Goal: Information Seeking & Learning: Learn about a topic

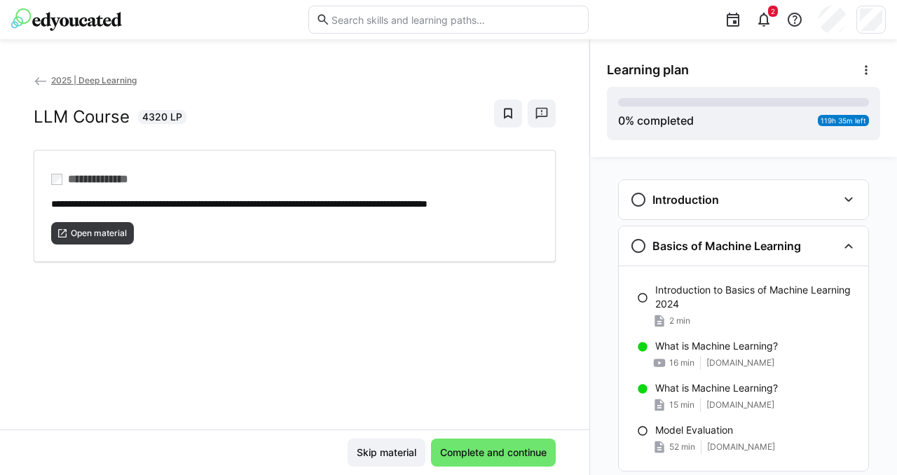
scroll to position [1216, 0]
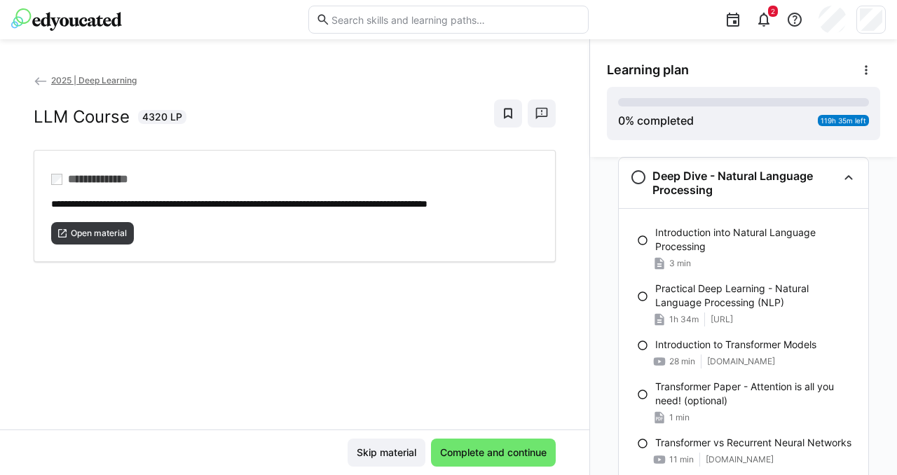
click at [83, 78] on span "2025 | Deep Learning" at bounding box center [94, 80] width 86 height 11
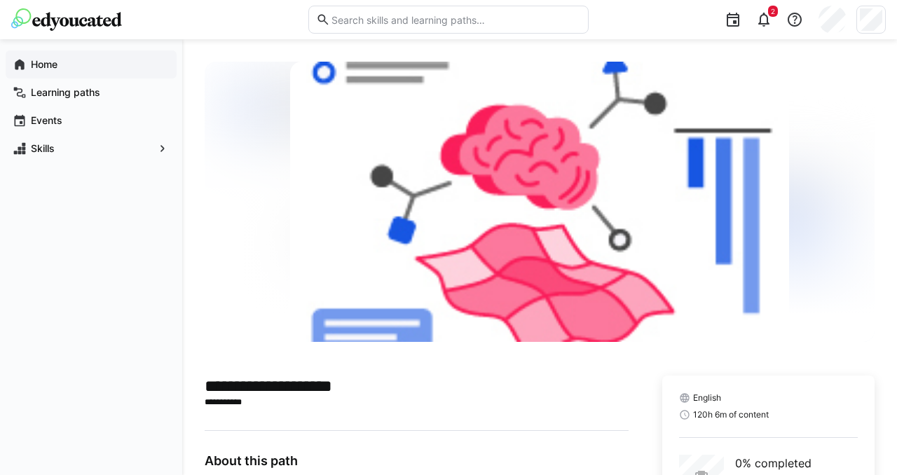
click at [71, 65] on span "Home" at bounding box center [99, 64] width 141 height 14
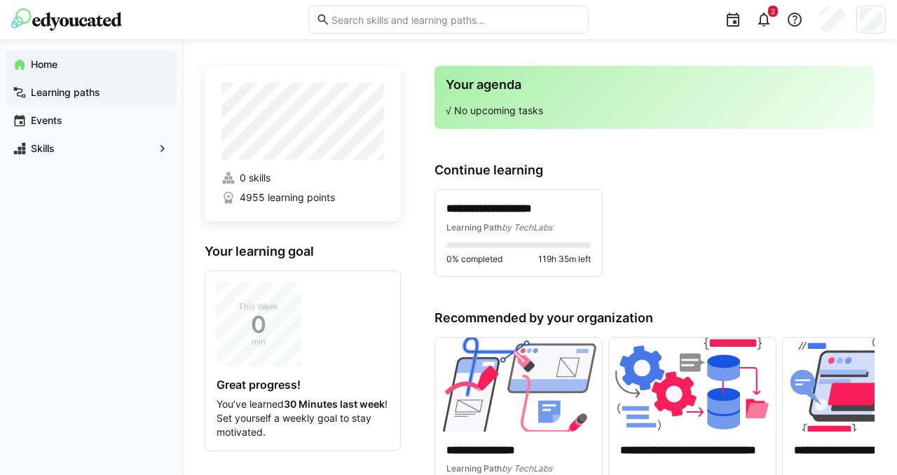
click at [0, 0] on app-navigation-label "Learning paths" at bounding box center [0, 0] width 0 height 0
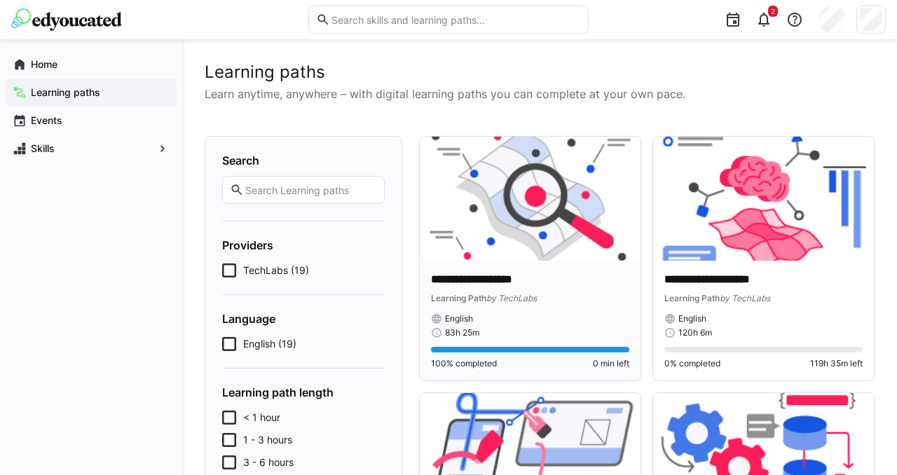
click at [519, 235] on img at bounding box center [530, 199] width 221 height 124
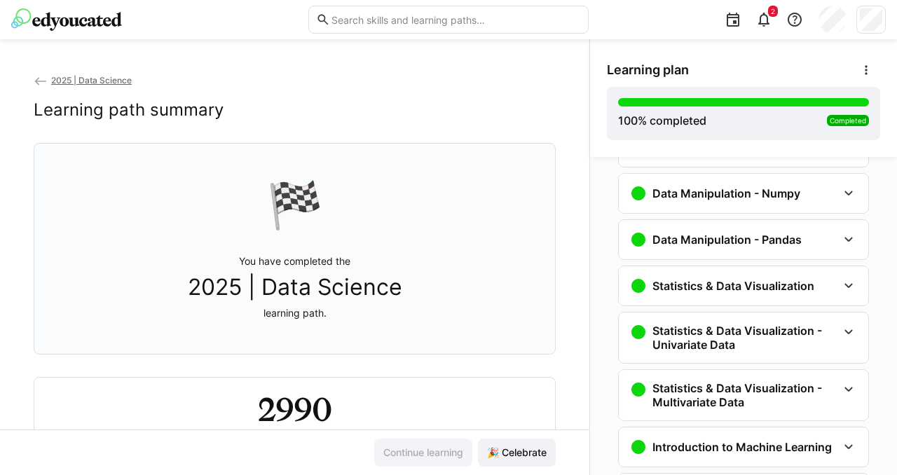
scroll to position [210, 0]
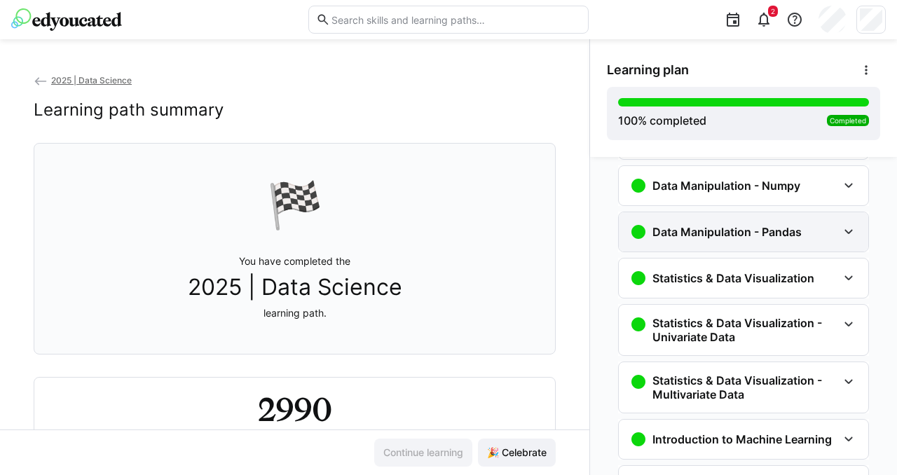
click at [841, 238] on eds-icon at bounding box center [849, 232] width 17 height 17
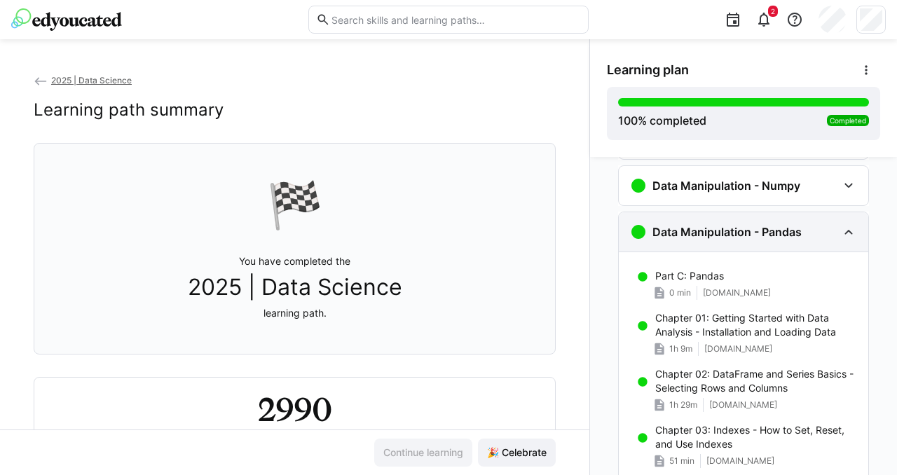
click at [841, 238] on eds-icon at bounding box center [849, 232] width 17 height 17
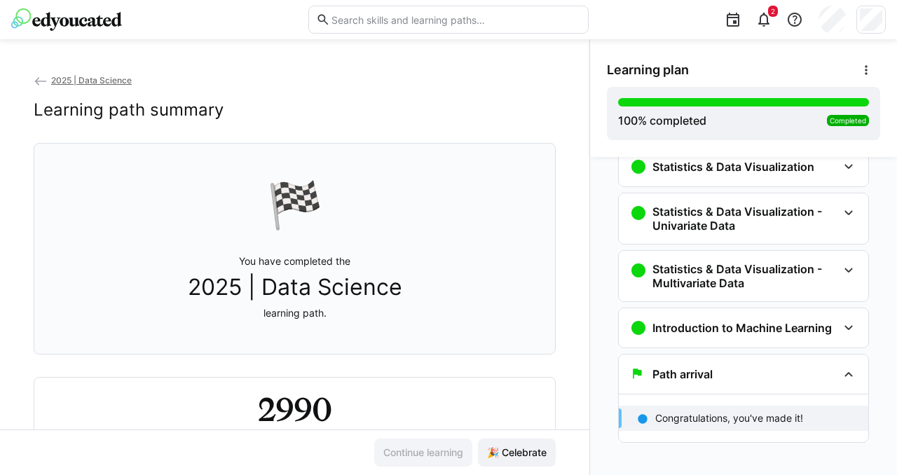
scroll to position [333, 0]
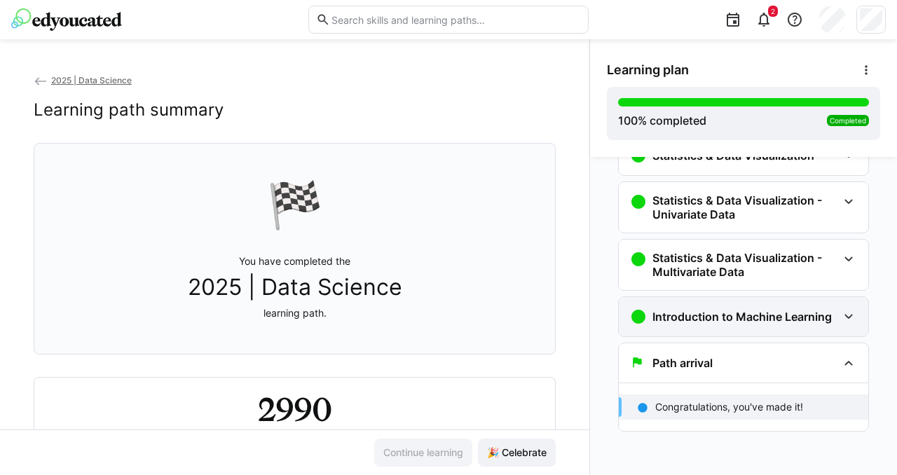
click at [841, 319] on eds-icon at bounding box center [849, 317] width 17 height 17
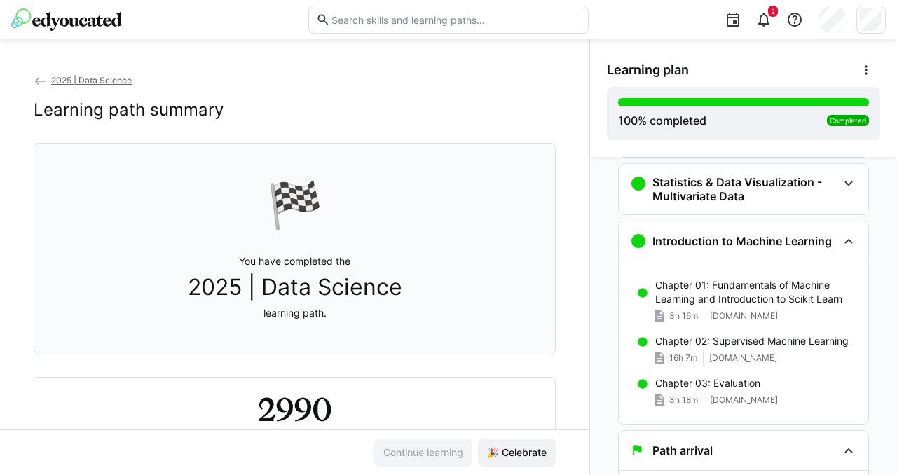
scroll to position [390, 0]
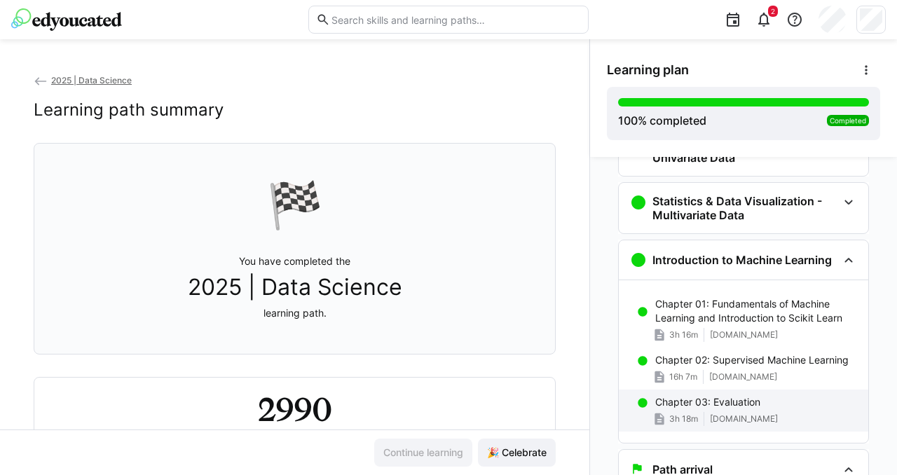
click at [747, 408] on p "Chapter 03: Evaluation" at bounding box center [708, 402] width 105 height 14
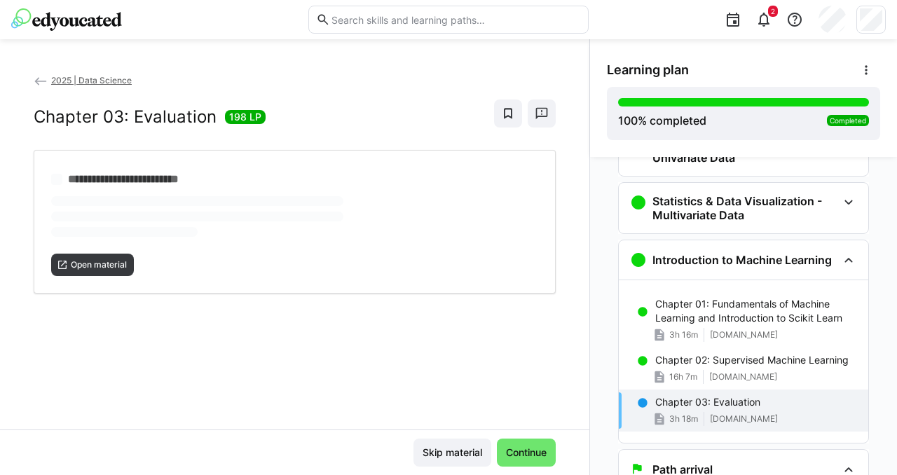
scroll to position [473, 0]
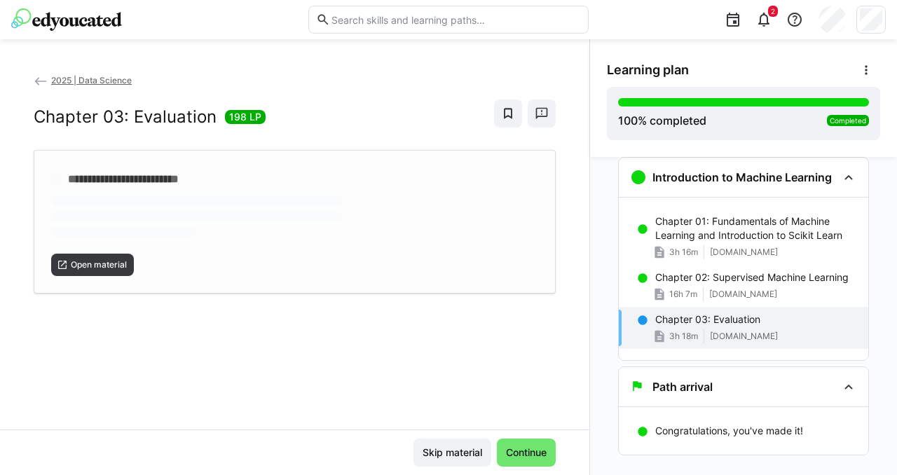
click at [116, 262] on div "**********" at bounding box center [295, 222] width 522 height 144
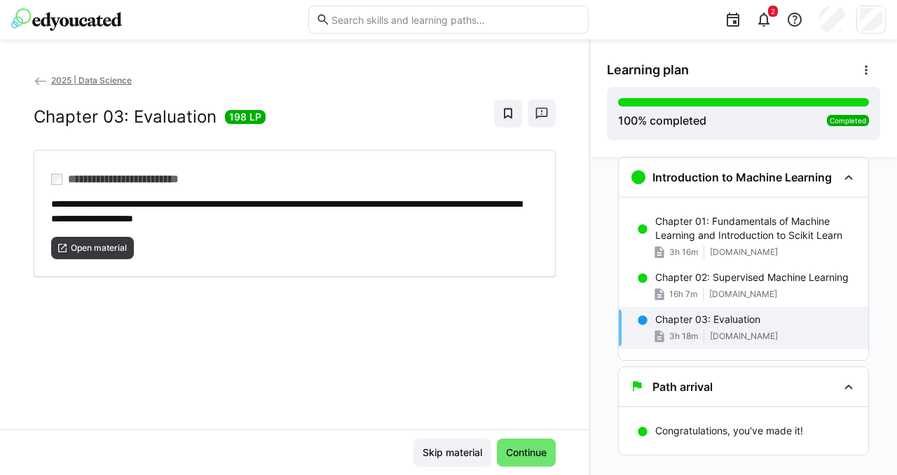
click at [81, 20] on img at bounding box center [66, 19] width 111 height 22
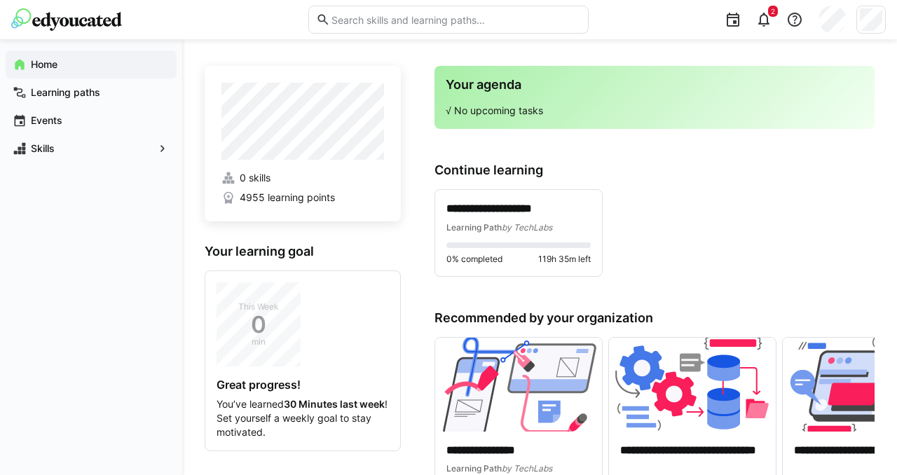
click at [81, 20] on img at bounding box center [66, 19] width 111 height 22
click at [764, 16] on eds-icon at bounding box center [764, 19] width 17 height 17
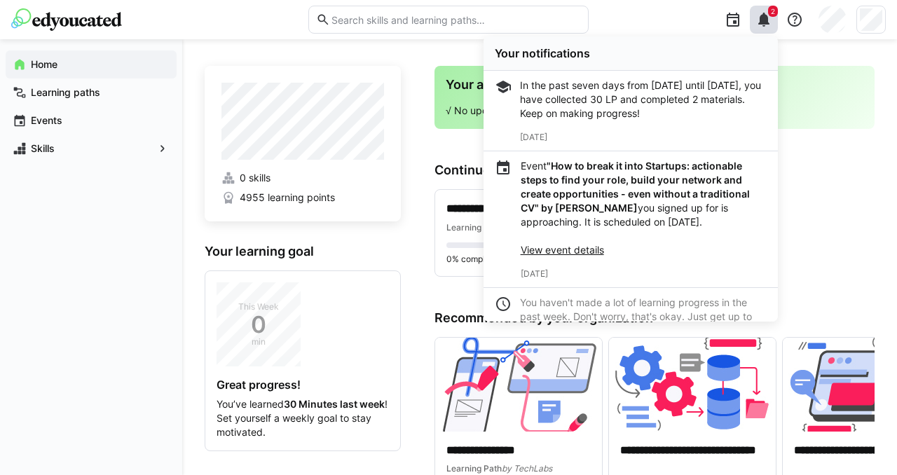
click at [76, 303] on div "Home Learning paths Events Skills" at bounding box center [91, 257] width 182 height 436
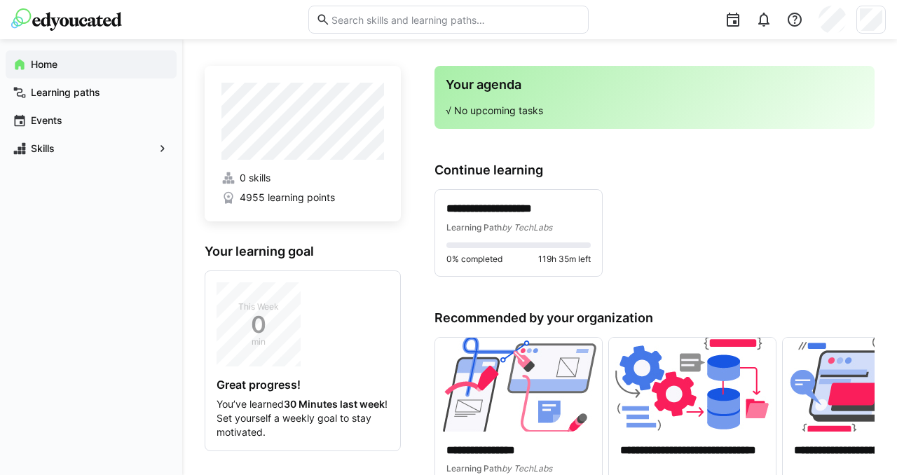
click at [92, 65] on span "Home" at bounding box center [99, 64] width 141 height 14
